Goal: Navigation & Orientation: Find specific page/section

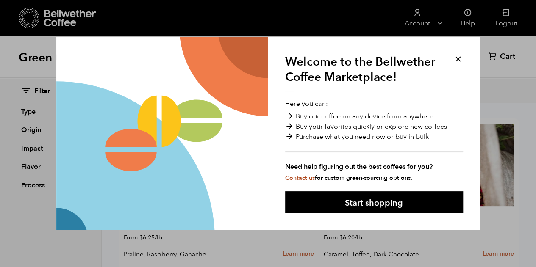
click at [352, 214] on div "Welcome to the Bellwether Coffee Marketplace! Here you can: Buy our coffee on a…" at bounding box center [374, 133] width 212 height 193
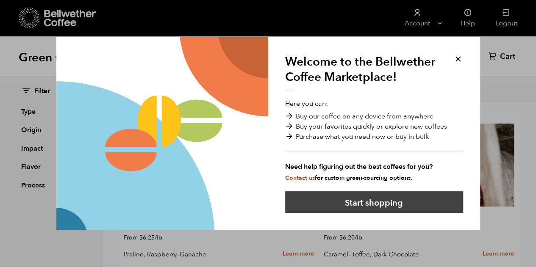
click at [359, 204] on button "Start shopping" at bounding box center [374, 203] width 178 height 22
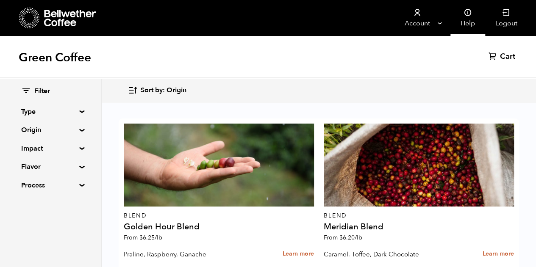
scroll to position [17, 0]
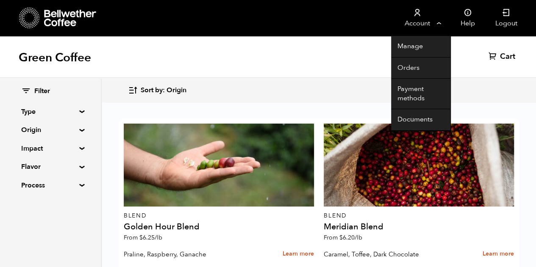
click at [426, 21] on link "Account" at bounding box center [417, 18] width 52 height 36
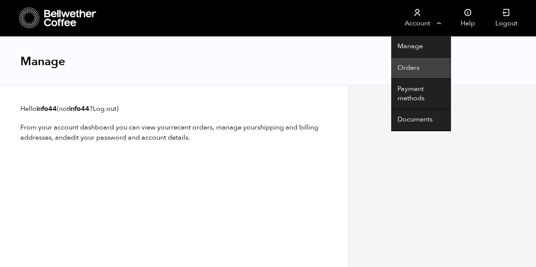
click at [410, 65] on link "Orders" at bounding box center [420, 69] width 59 height 22
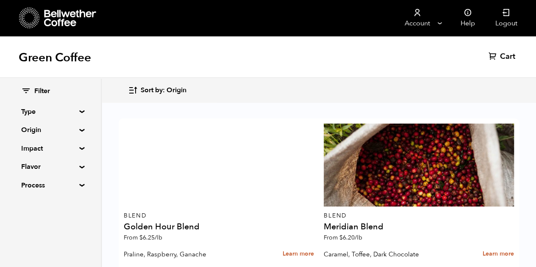
scroll to position [1448, 0]
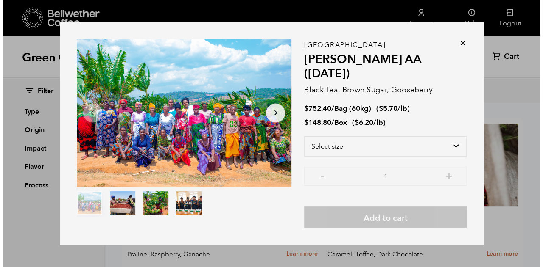
scroll to position [1448, 0]
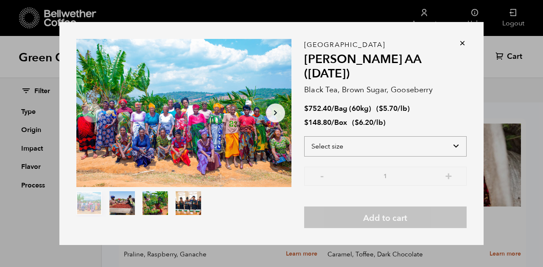
click at [343, 136] on select "Select size Bag (60kg) (132 lbs) Box (24 lbs)" at bounding box center [385, 146] width 162 height 20
click at [304, 136] on select "Select size Bag (60kg) (132 lbs) Box (24 lbs)" at bounding box center [385, 146] width 162 height 20
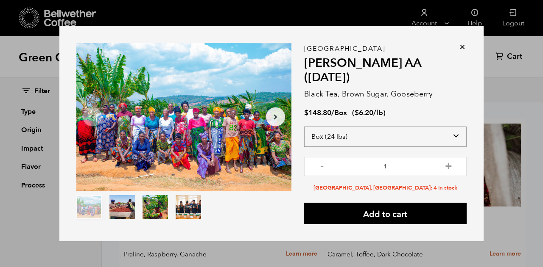
click at [348, 127] on select "Select size Bag (60kg) (132 lbs) Box (24 lbs)" at bounding box center [385, 137] width 162 height 20
select select "bag-3"
click at [304, 127] on select "Select size Bag (60kg) (132 lbs) Box (24 lbs)" at bounding box center [385, 137] width 162 height 20
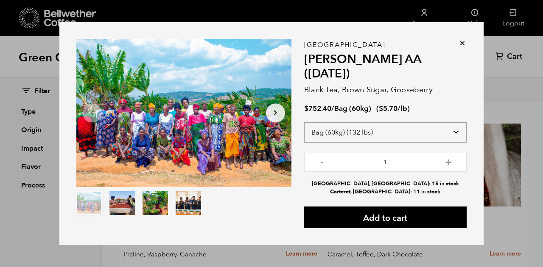
click at [361, 123] on select "Select size Bag (60kg) (132 lbs) Box (24 lbs)" at bounding box center [385, 133] width 162 height 20
click at [444, 157] on button "+" at bounding box center [448, 161] width 11 height 8
click at [316, 157] on input "2" at bounding box center [385, 162] width 162 height 19
click at [317, 157] on button "-" at bounding box center [322, 161] width 11 height 8
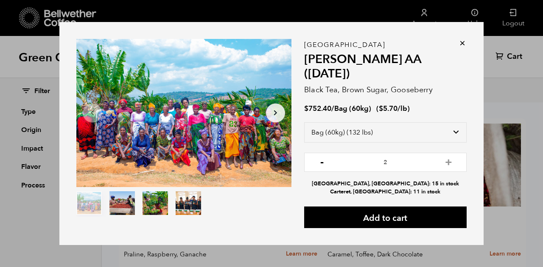
type input "1"
click at [453, 49] on div "Tanzania Usawa Kahawa AA (FEB 25) Black Tea, Brown Sugar, Gooseberry $ 752.40 /…" at bounding box center [385, 133] width 162 height 189
click at [454, 49] on div "Tanzania Usawa Kahawa AA (FEB 25) Black Tea, Brown Sugar, Gooseberry $ 752.40 /…" at bounding box center [385, 133] width 162 height 189
click at [458, 47] on icon at bounding box center [462, 43] width 8 height 8
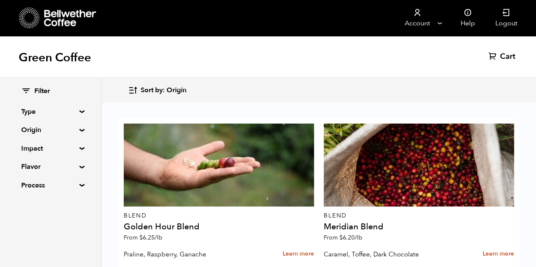
scroll to position [62, 0]
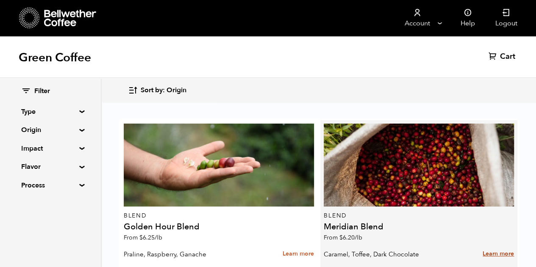
click at [496, 245] on link "Learn more" at bounding box center [498, 254] width 31 height 18
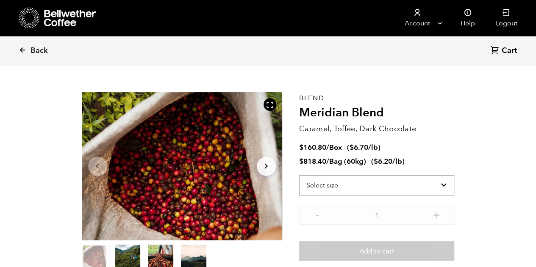
scroll to position [369, 363]
click at [366, 191] on select "Select size Bag (60kg) (132 lbs) Box (24 lbs)" at bounding box center [377, 185] width 156 height 20
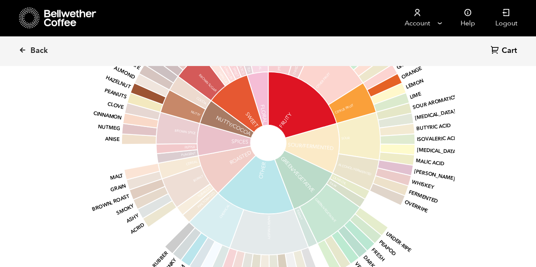
scroll to position [491, 0]
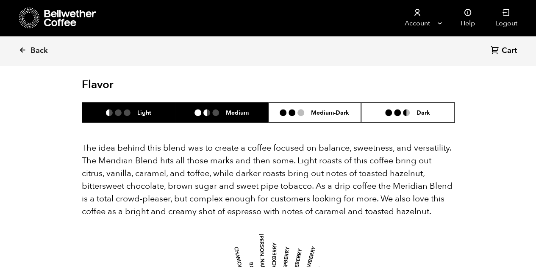
click at [209, 103] on li "Medium" at bounding box center [221, 113] width 93 height 20
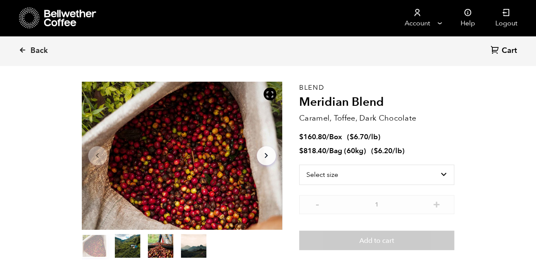
scroll to position [0, 0]
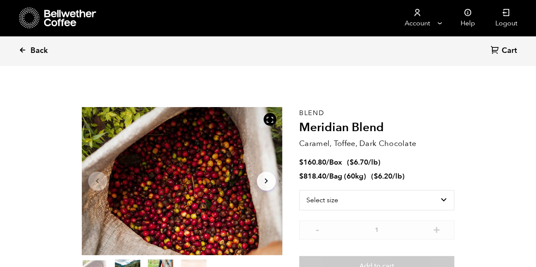
click at [39, 50] on span "Back" at bounding box center [39, 51] width 17 height 10
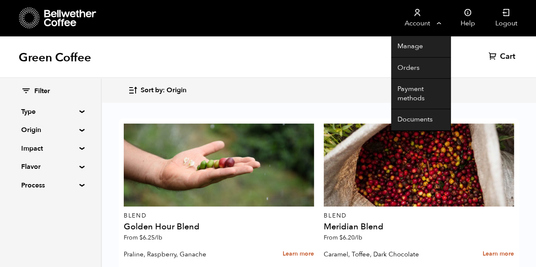
click at [423, 6] on link "Account" at bounding box center [417, 18] width 52 height 36
click at [417, 117] on link "Documents" at bounding box center [420, 120] width 59 height 22
